Goal: Information Seeking & Learning: Learn about a topic

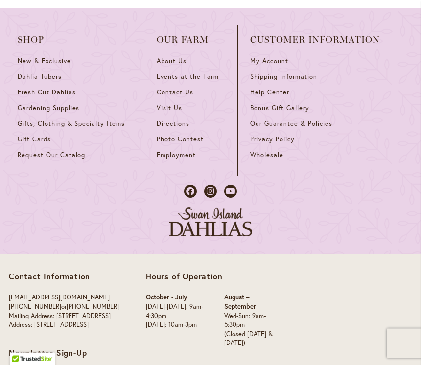
scroll to position [945, 0]
click at [105, 129] on link "Gifts, Clothing & Specialty Items" at bounding box center [75, 128] width 114 height 16
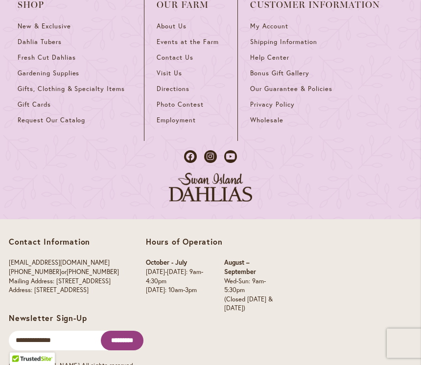
scroll to position [1799, 0]
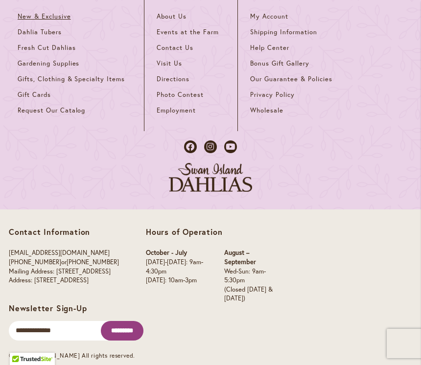
click at [65, 13] on span "New & Exclusive" at bounding box center [44, 16] width 53 height 8
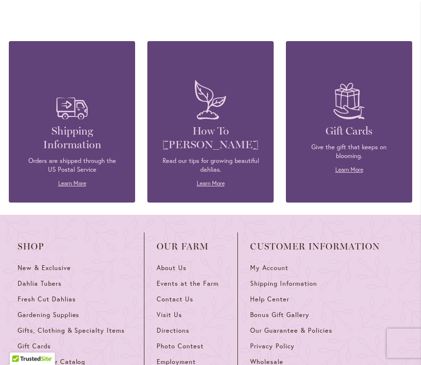
scroll to position [533, 0]
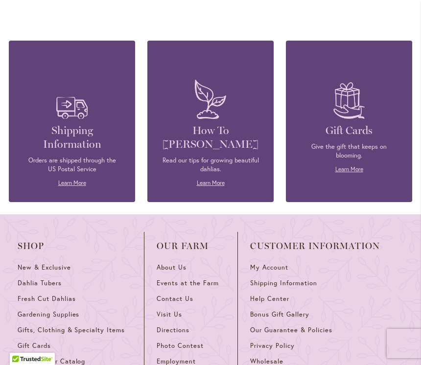
click at [231, 145] on h4 "How To [PERSON_NAME]" at bounding box center [210, 137] width 97 height 27
click at [222, 184] on link "Learn More" at bounding box center [211, 182] width 28 height 7
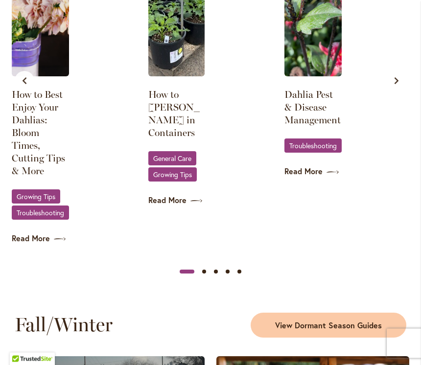
scroll to position [1133, 0]
click at [182, 198] on link "Read More" at bounding box center [176, 200] width 56 height 11
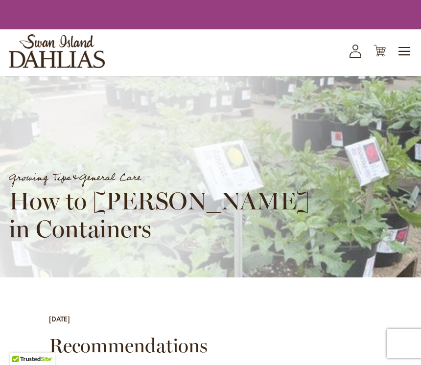
click at [183, 192] on h1 "How to [PERSON_NAME] in Containers" at bounding box center [167, 215] width 316 height 56
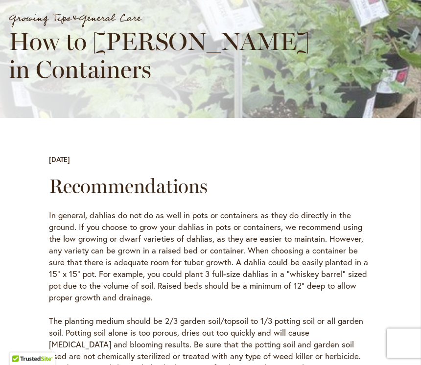
scroll to position [180, 0]
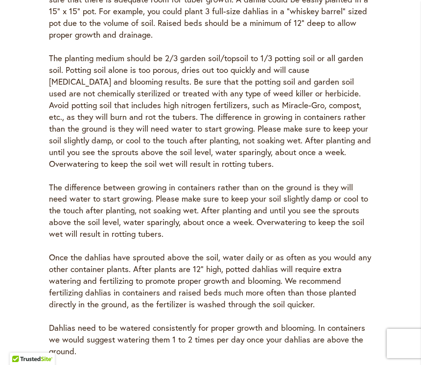
scroll to position [439, 0]
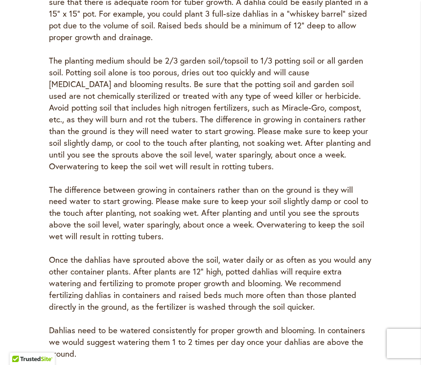
click at [378, 193] on div "Recommendations In general, dahlias do not do as well in pots or containers as …" at bounding box center [211, 190] width 404 height 552
click at [401, 164] on div "Recommendations In general, dahlias do not do as well in pots or containers as …" at bounding box center [211, 190] width 404 height 552
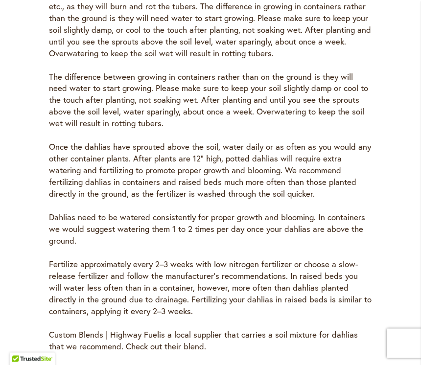
scroll to position [555, 0]
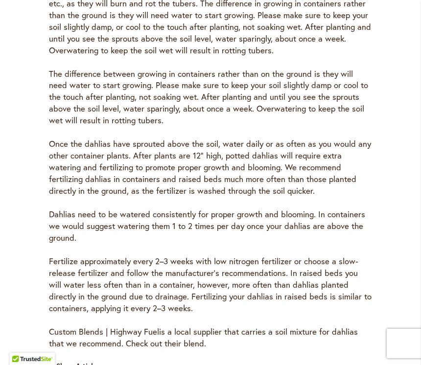
click at [363, 217] on p "Dahlias need to be watered consistently for proper growth and blooming. In cont…" at bounding box center [210, 226] width 323 height 35
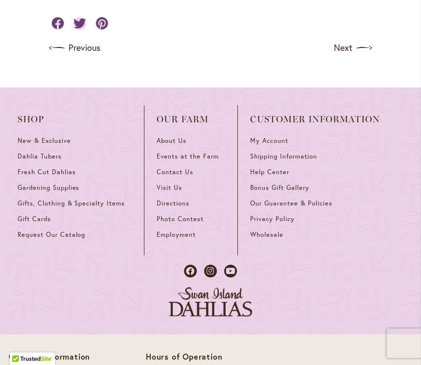
scroll to position [924, 0]
click at [304, 184] on span "Bonus Gift Gallery" at bounding box center [279, 188] width 59 height 8
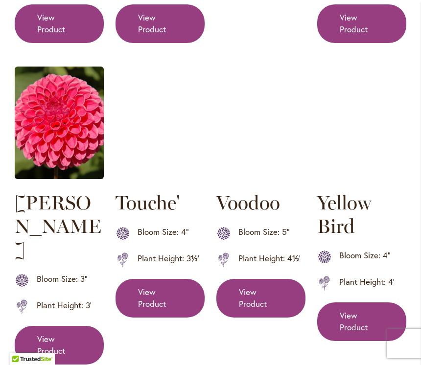
scroll to position [1425, 0]
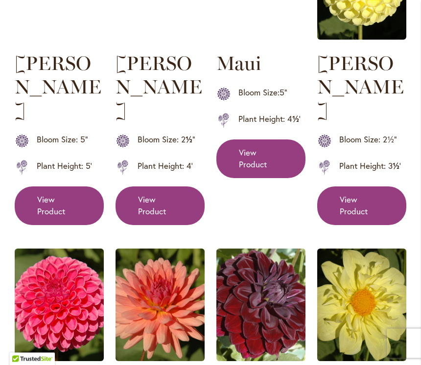
scroll to position [1230, 0]
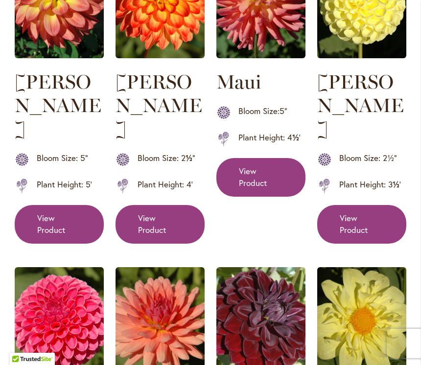
click at [353, 267] on img at bounding box center [361, 323] width 89 height 113
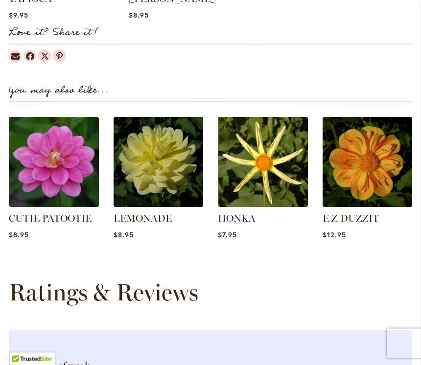
scroll to position [1100, 0]
click at [253, 233] on div "$7.95" at bounding box center [262, 234] width 89 height 9
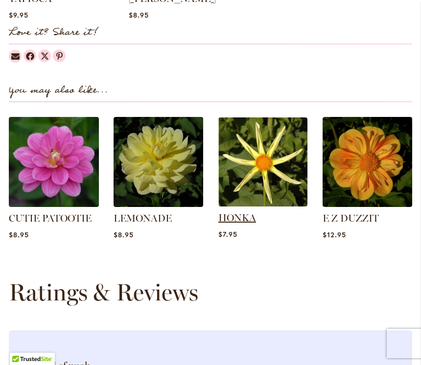
click at [255, 216] on link "HONKA" at bounding box center [237, 218] width 38 height 12
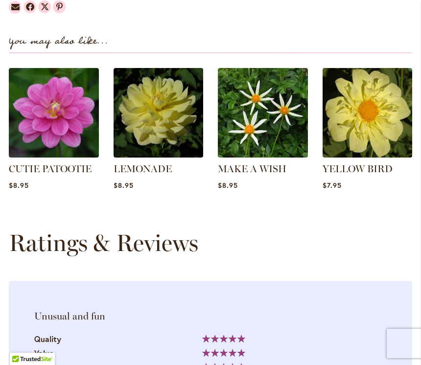
scroll to position [1137, 0]
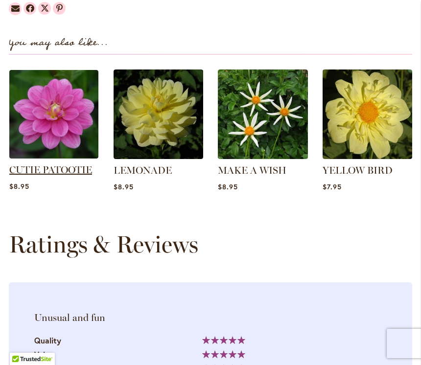
click at [86, 168] on link "CUTIE PATOOTIE" at bounding box center [50, 170] width 83 height 12
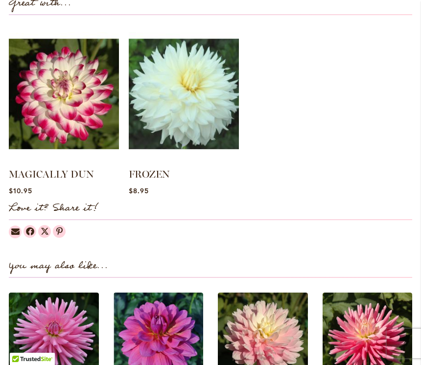
scroll to position [907, 0]
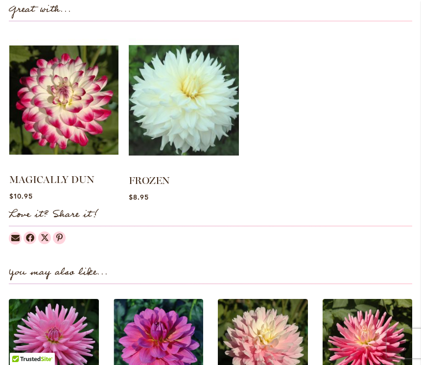
click at [89, 122] on img at bounding box center [63, 100] width 109 height 137
click at [84, 174] on link "MAGICALLY DUN" at bounding box center [51, 180] width 85 height 12
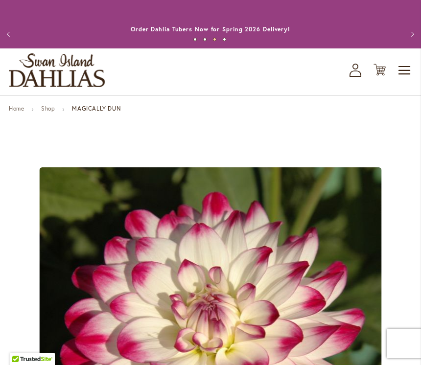
scroll to position [1, 0]
